Goal: Task Accomplishment & Management: Manage account settings

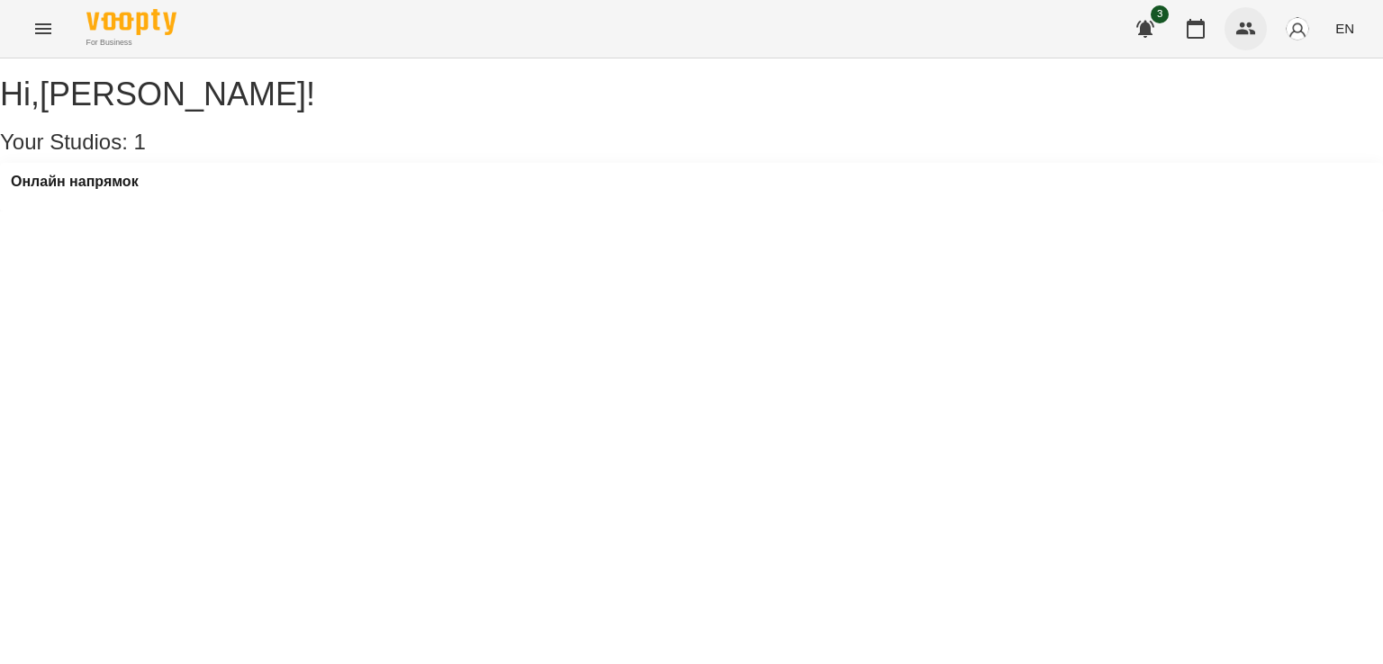
click at [1257, 33] on icon "button" at bounding box center [1246, 29] width 22 height 22
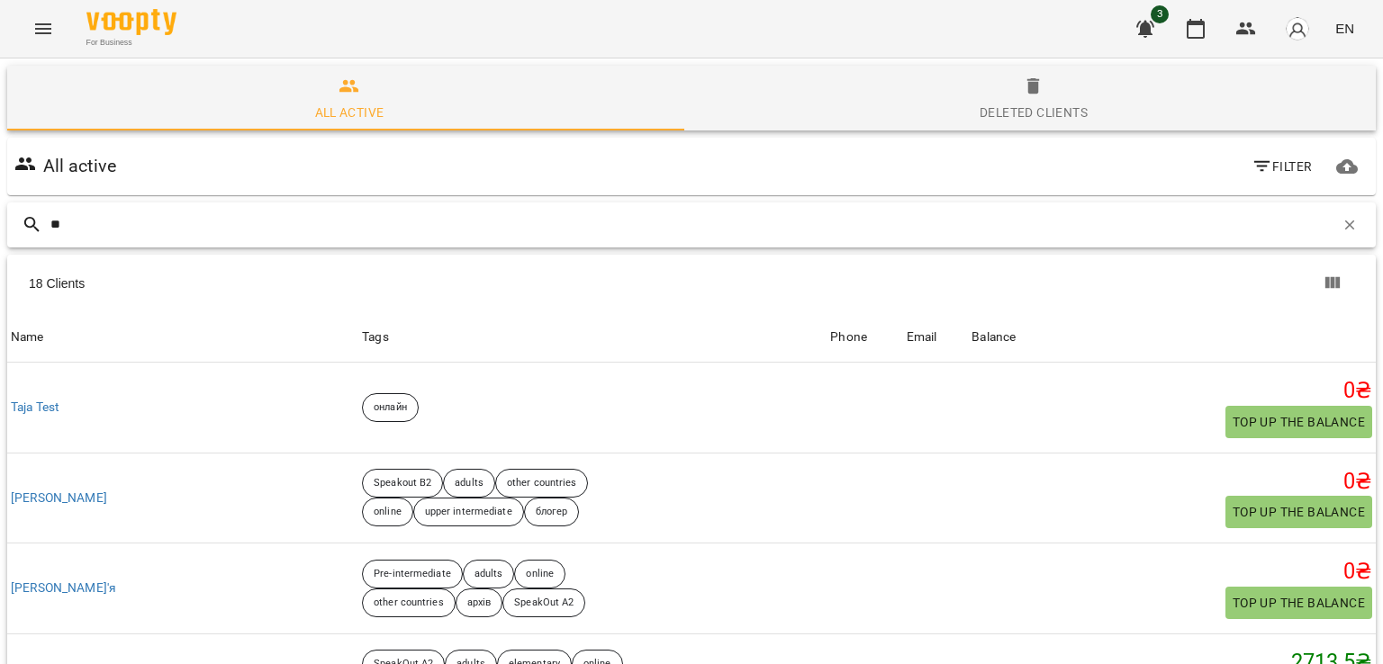
type input "*"
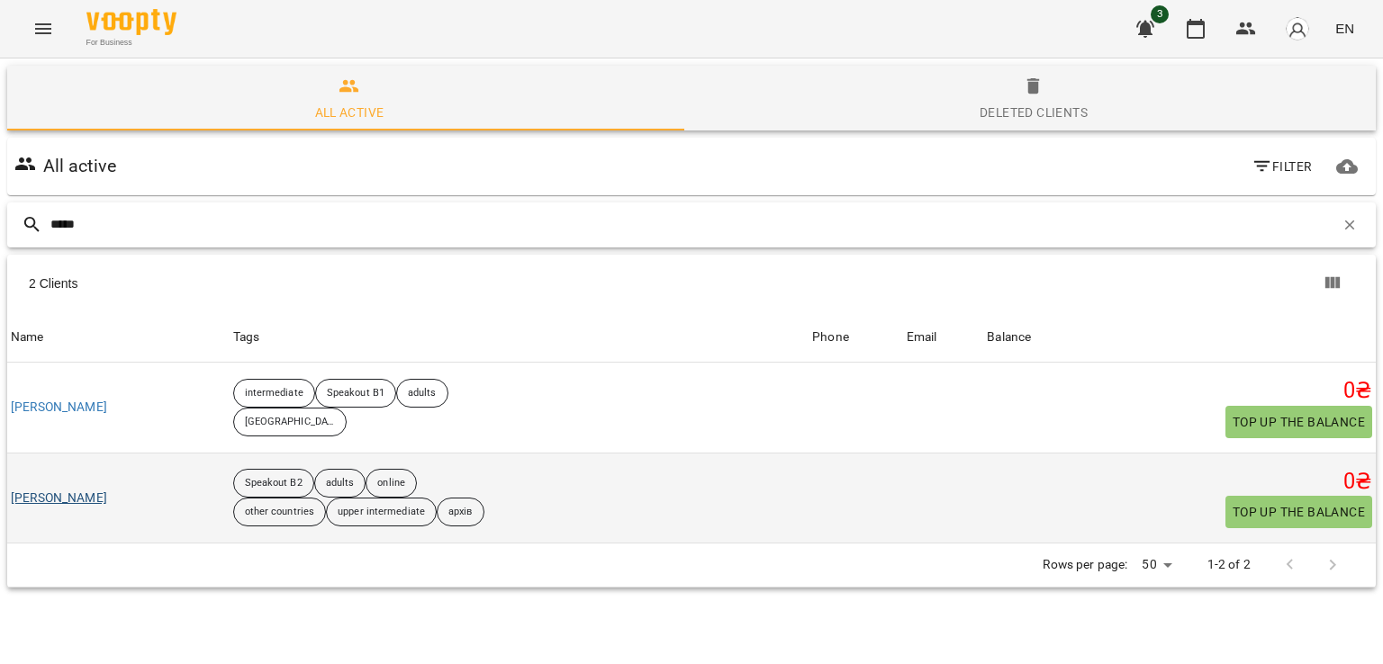
type input "*****"
click at [84, 499] on link "[PERSON_NAME]" at bounding box center [59, 499] width 96 height 18
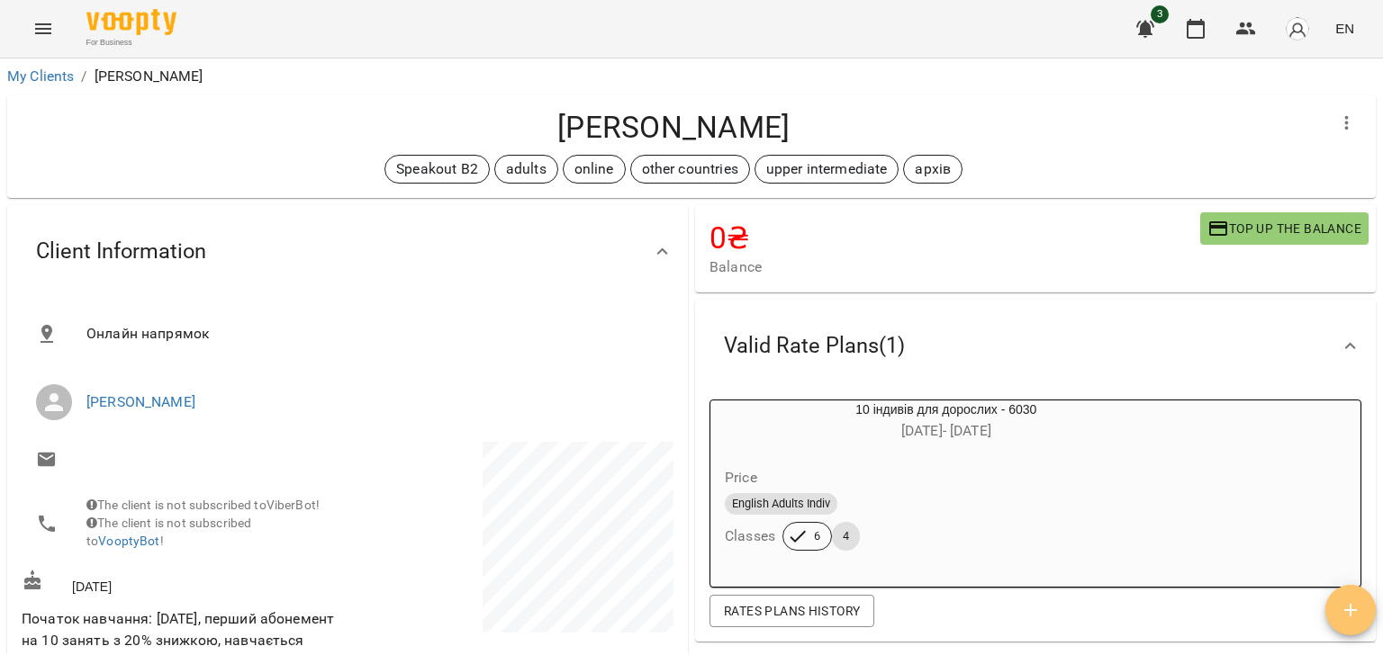
click at [1349, 609] on icon "button" at bounding box center [1351, 611] width 22 height 22
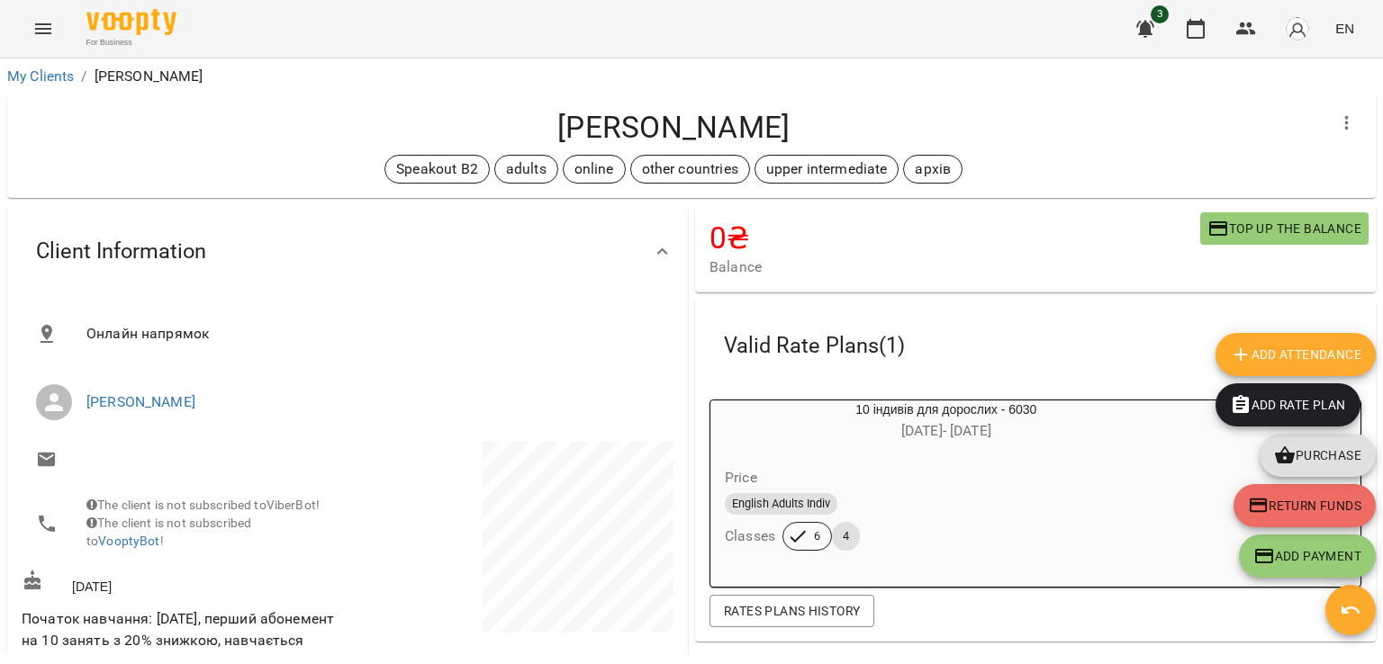
click at [1278, 355] on span "Add Attendance" at bounding box center [1295, 355] width 131 height 22
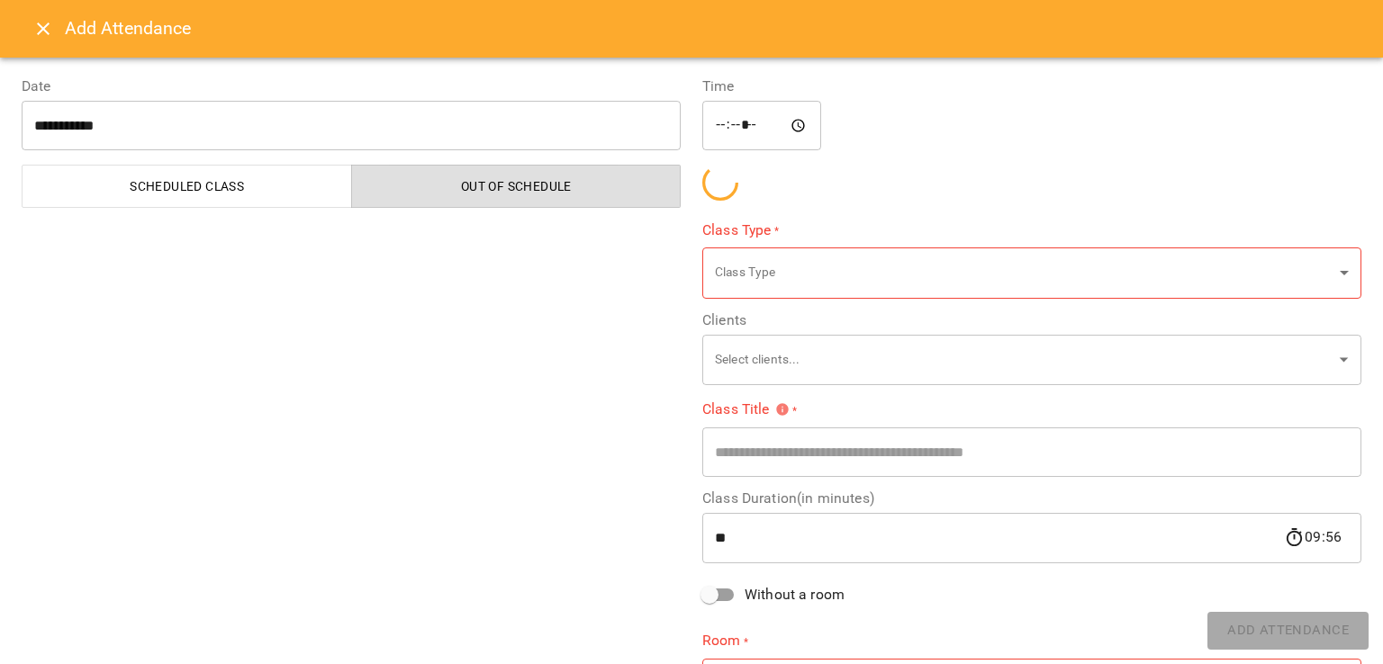
type input "**********"
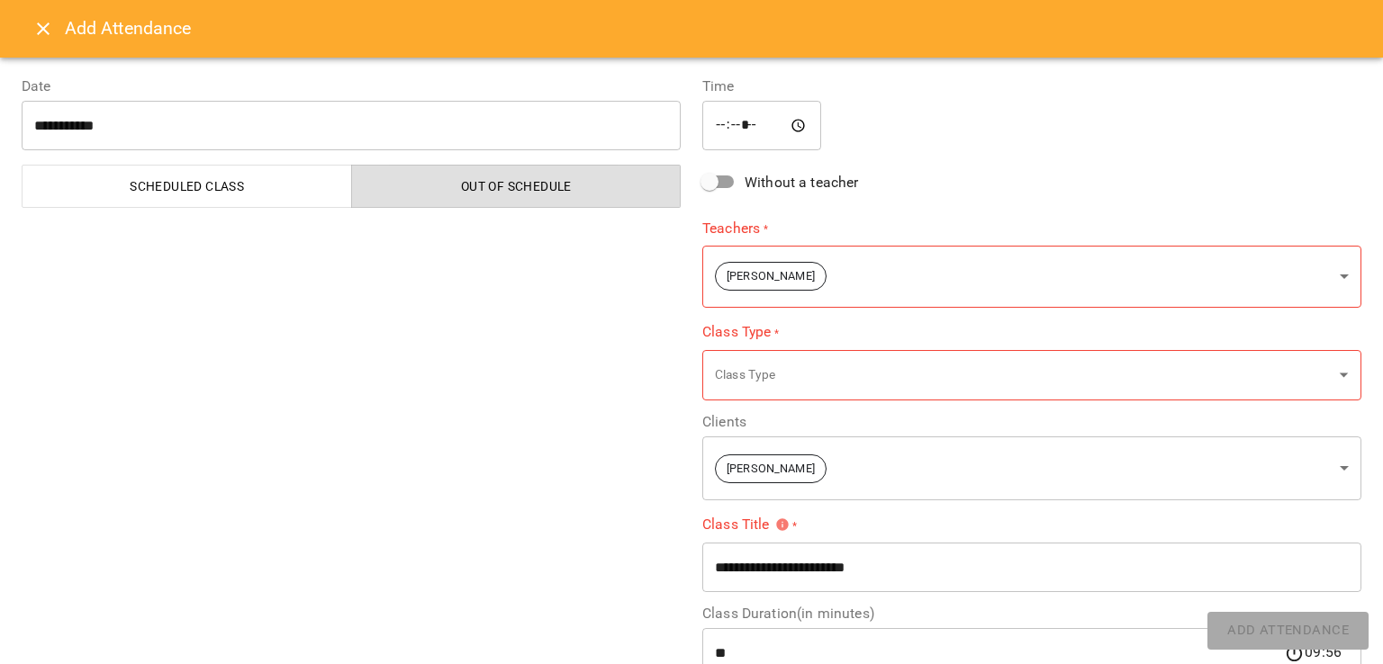
click at [155, 194] on span "Scheduled class" at bounding box center [187, 187] width 308 height 22
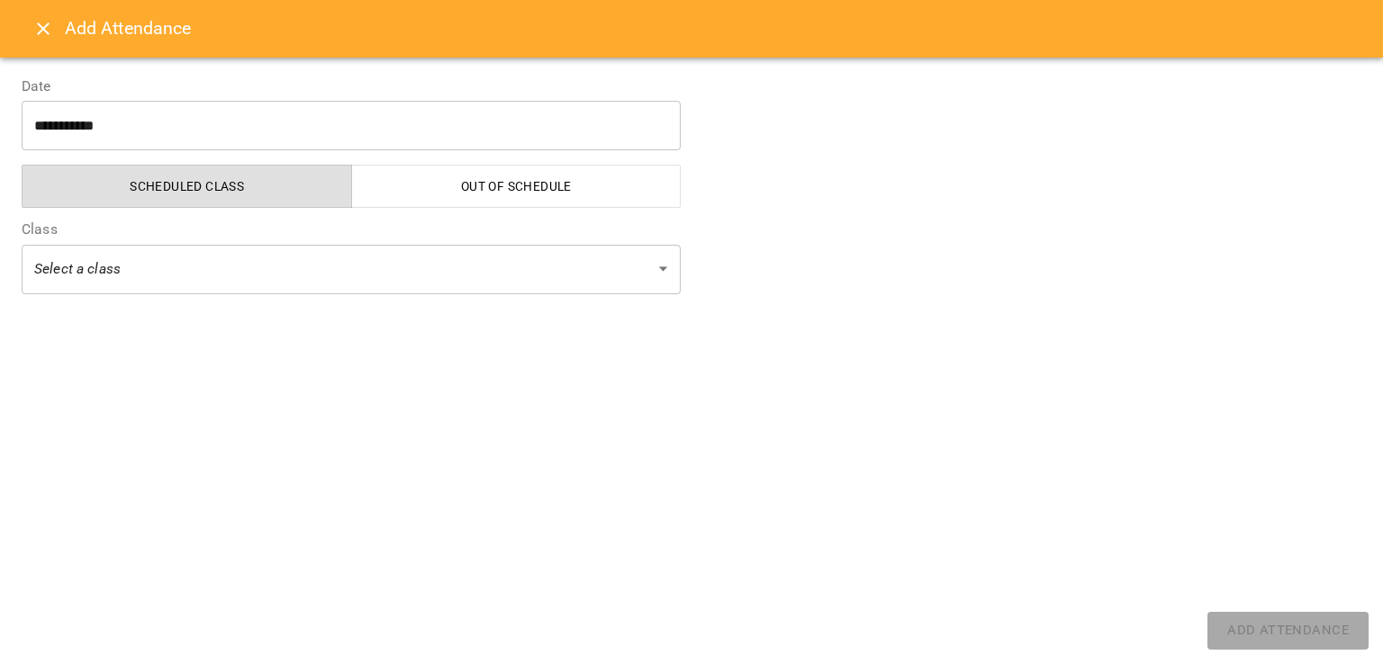
click at [205, 260] on body "For Business 3 EN My Clients / [PERSON_NAME] [PERSON_NAME] Speakout B2 adults o…" at bounding box center [691, 361] width 1383 height 723
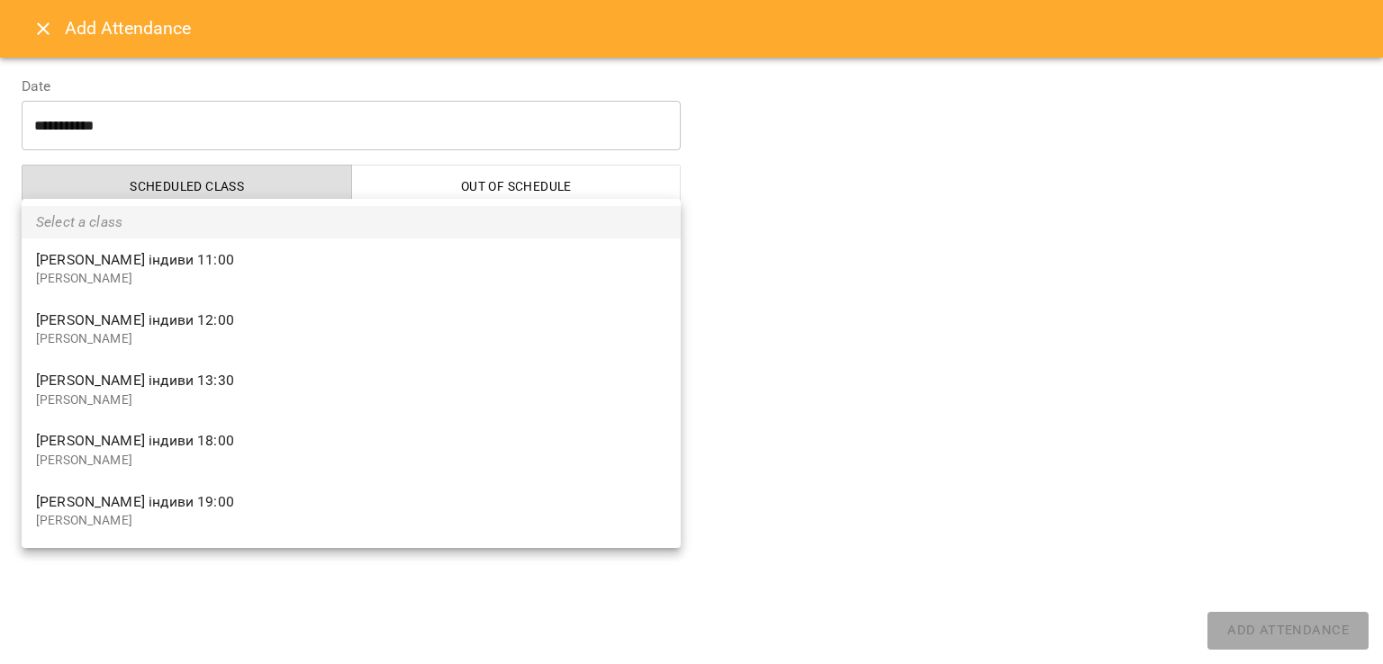
click at [273, 275] on p "[PERSON_NAME]" at bounding box center [351, 279] width 630 height 18
type input "**********"
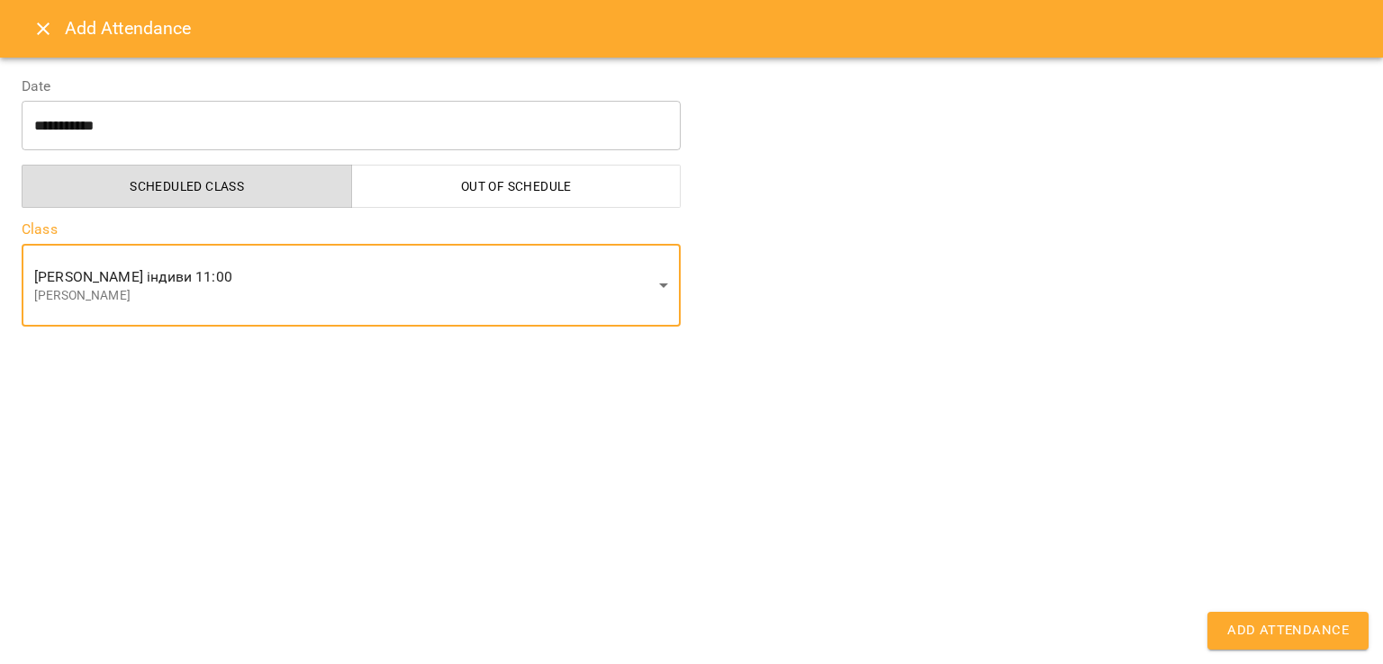
click at [1307, 631] on span "Add Attendance" at bounding box center [1288, 630] width 122 height 23
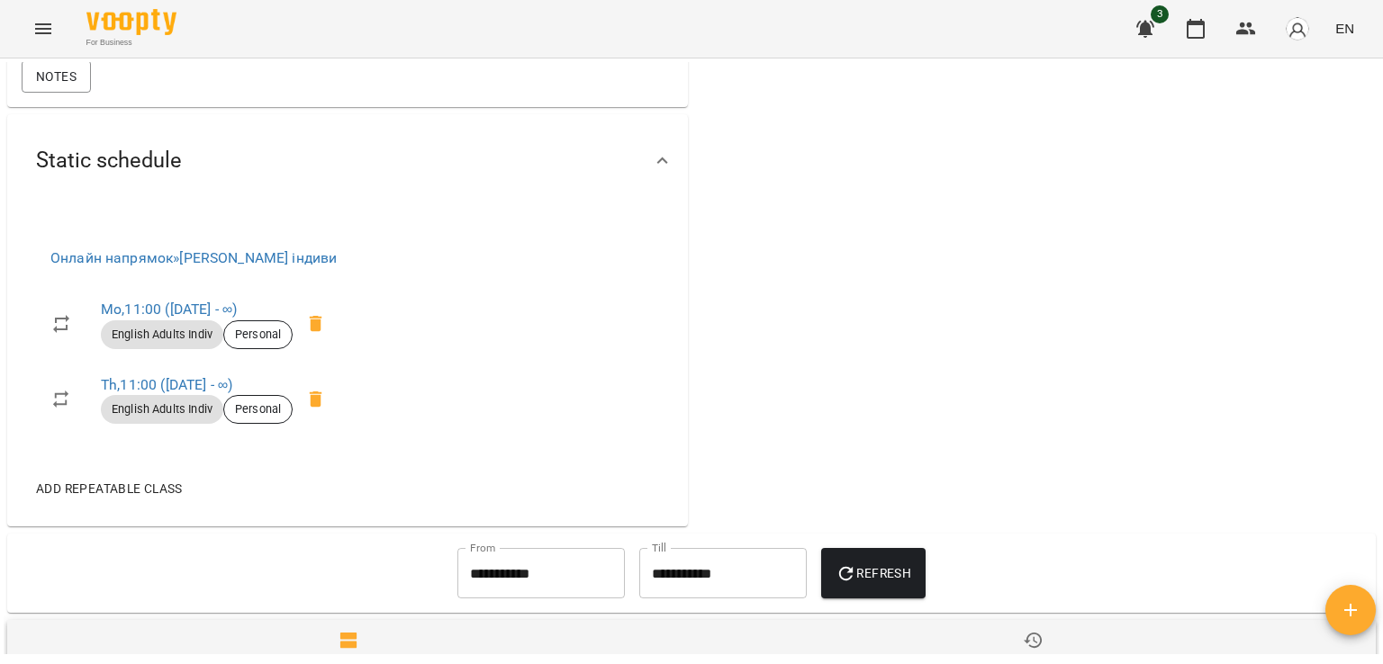
scroll to position [1387, 0]
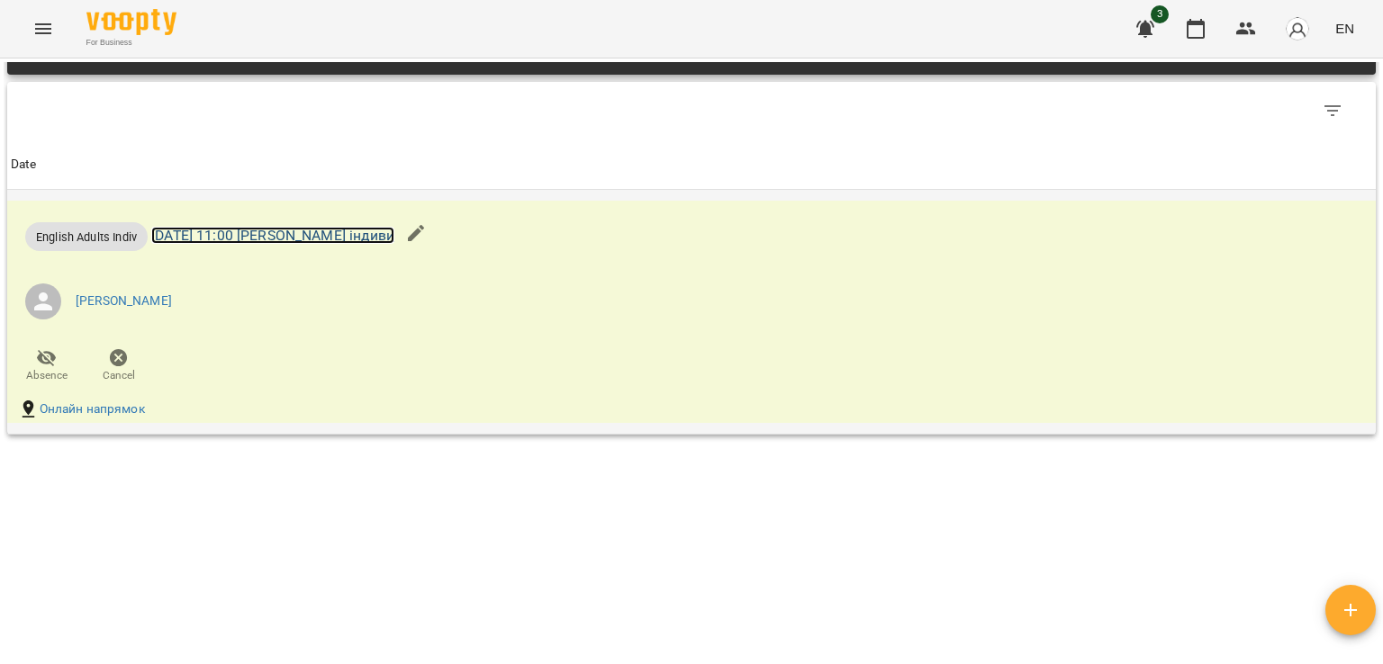
click at [364, 234] on link "Mon 13 Oct 2025 11:00 Лисенко Анастасія індиви" at bounding box center [272, 235] width 243 height 17
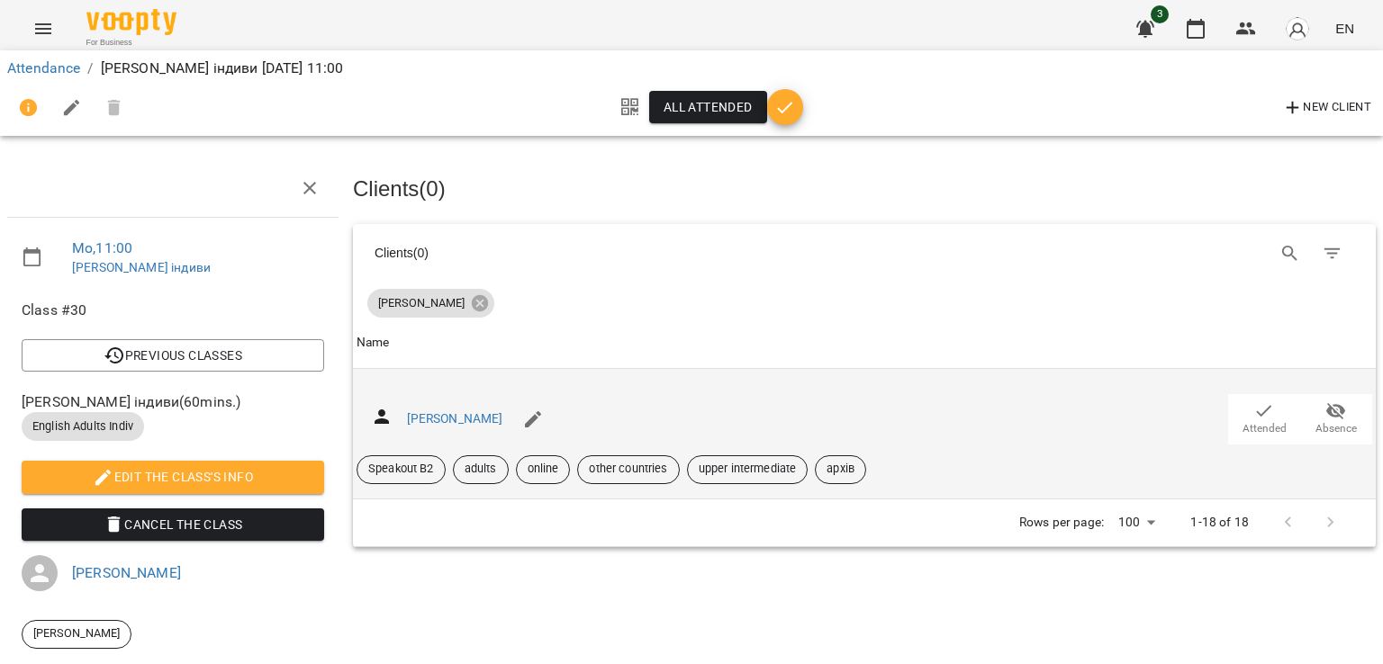
click at [1239, 417] on span "Attended" at bounding box center [1264, 419] width 50 height 36
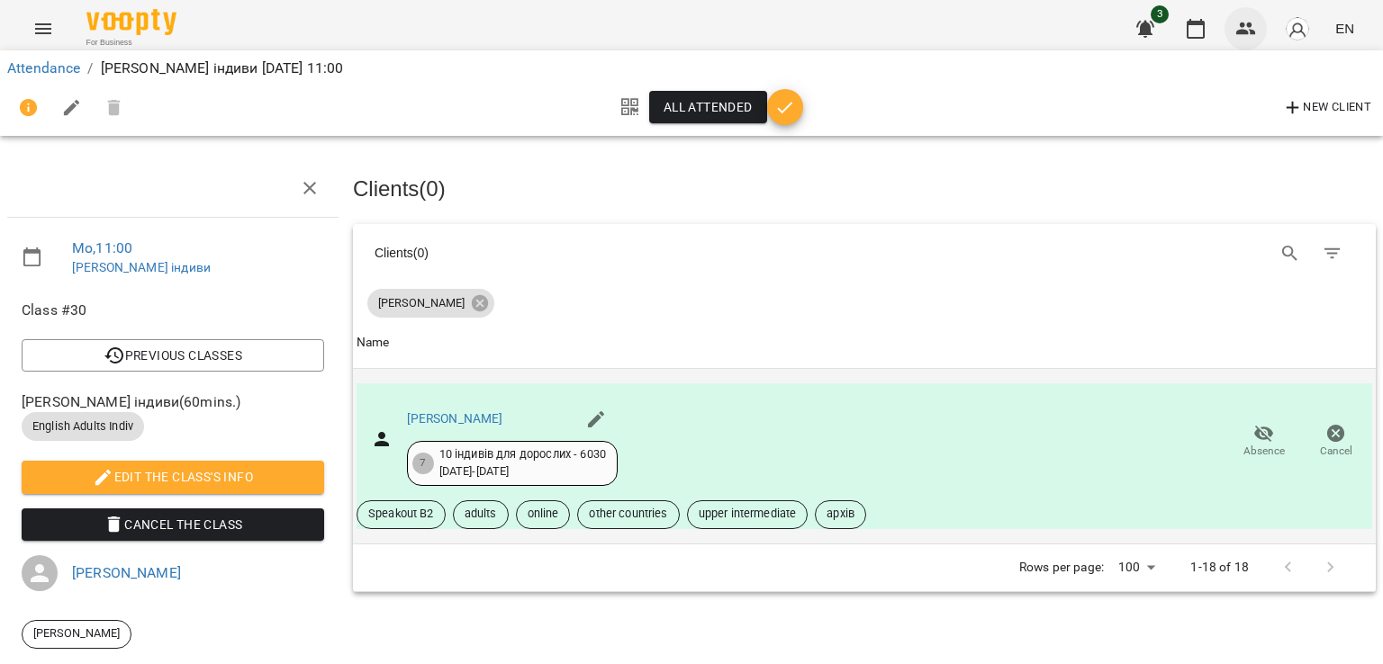
click at [1254, 32] on icon "button" at bounding box center [1246, 29] width 20 height 13
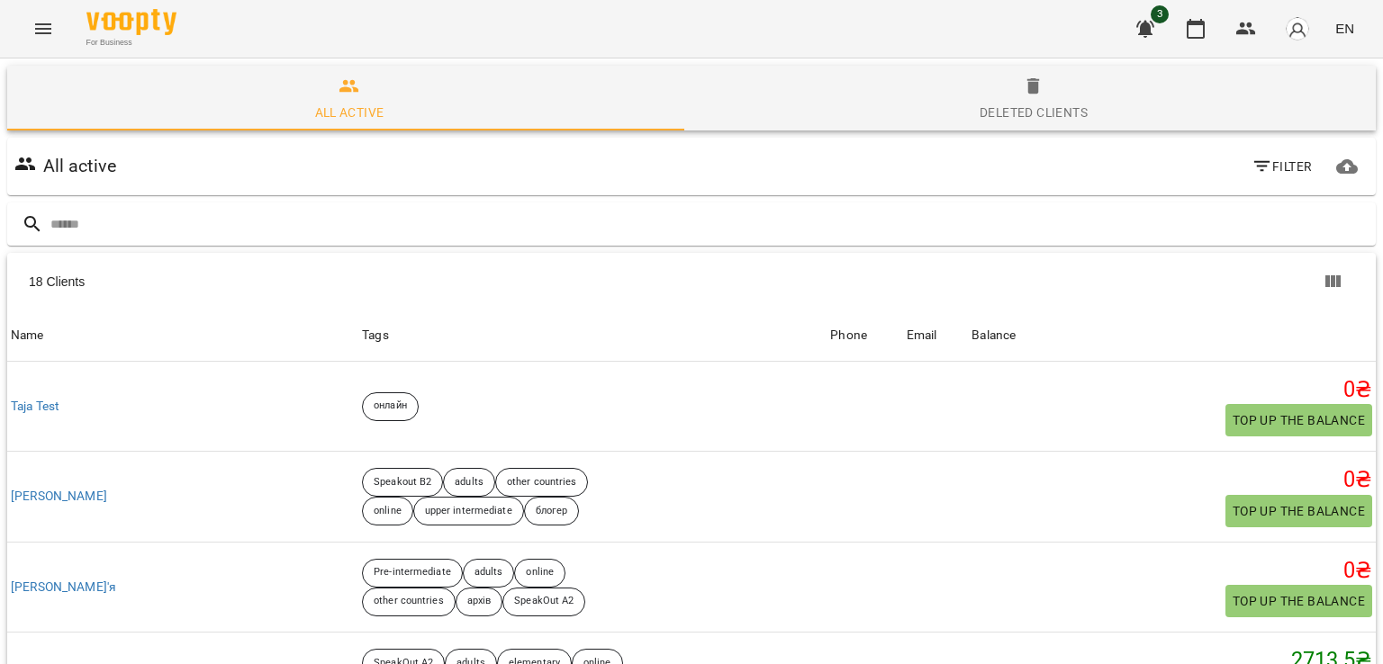
click at [1293, 30] on img "button" at bounding box center [1297, 28] width 25 height 25
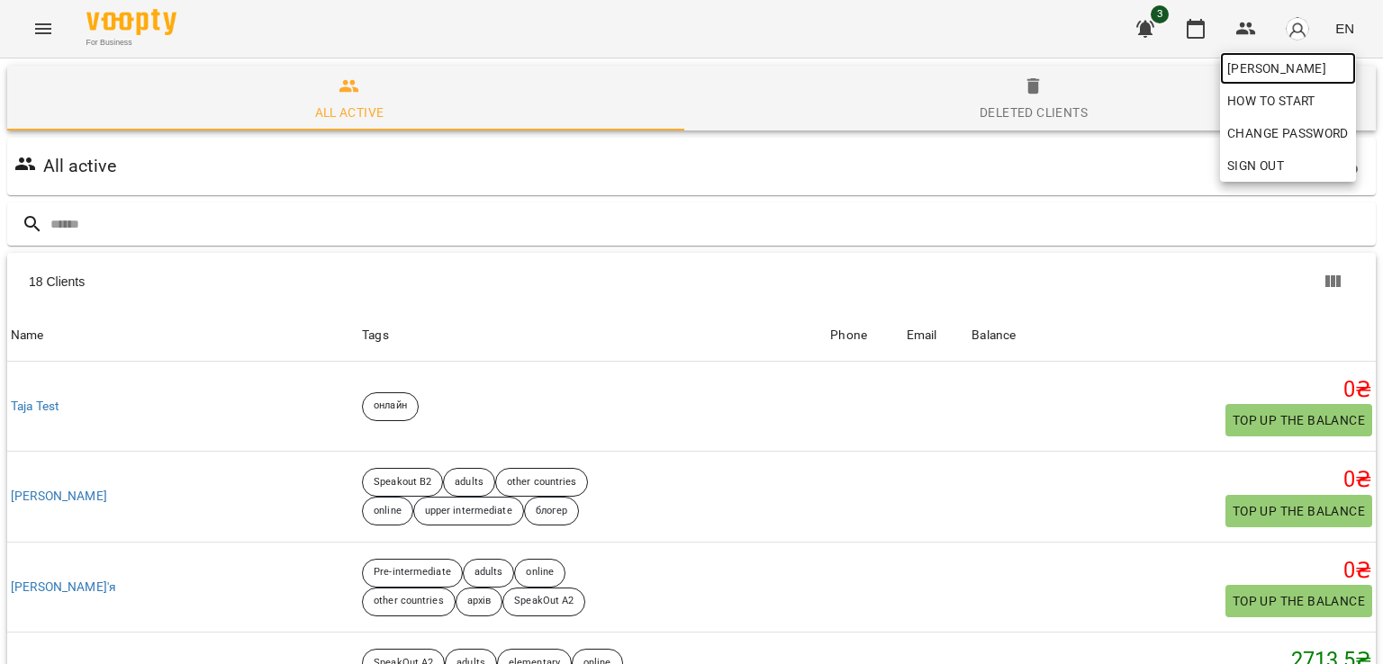
click at [1293, 68] on span "[PERSON_NAME]" at bounding box center [1288, 69] width 122 height 22
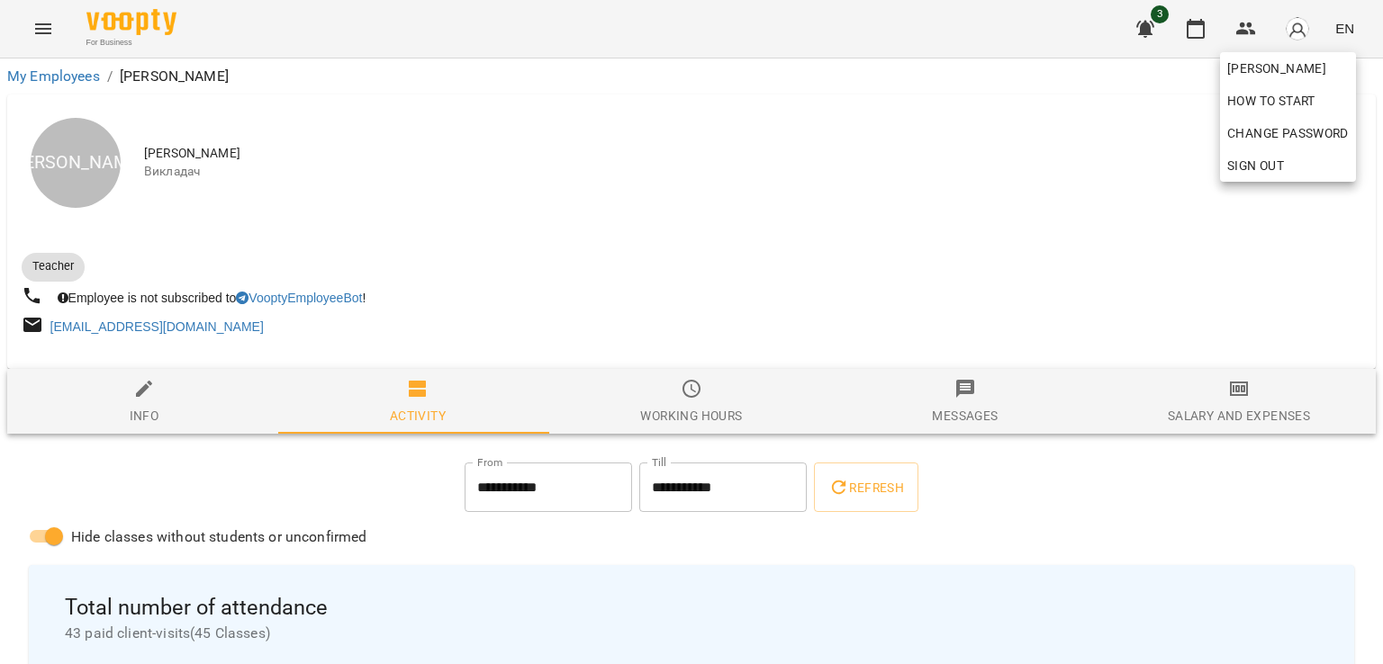
click at [953, 234] on div at bounding box center [691, 332] width 1383 height 664
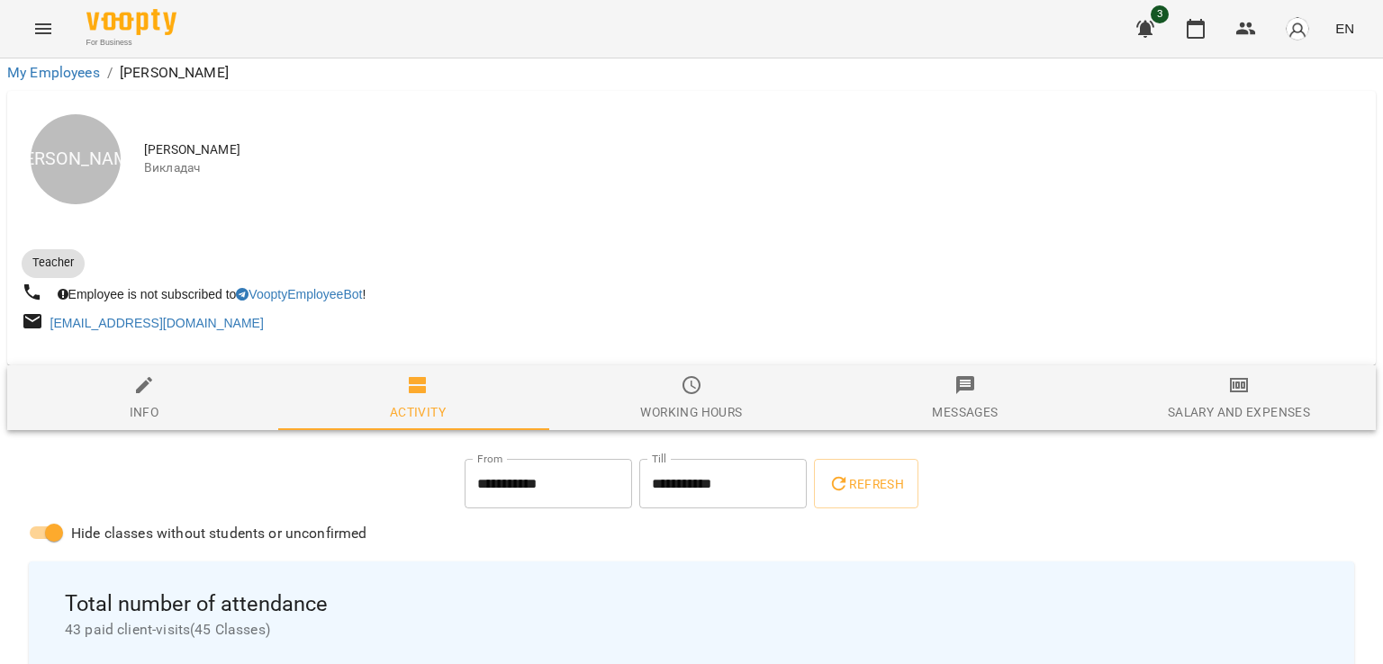
scroll to position [317, 0]
